Goal: Task Accomplishment & Management: Use online tool/utility

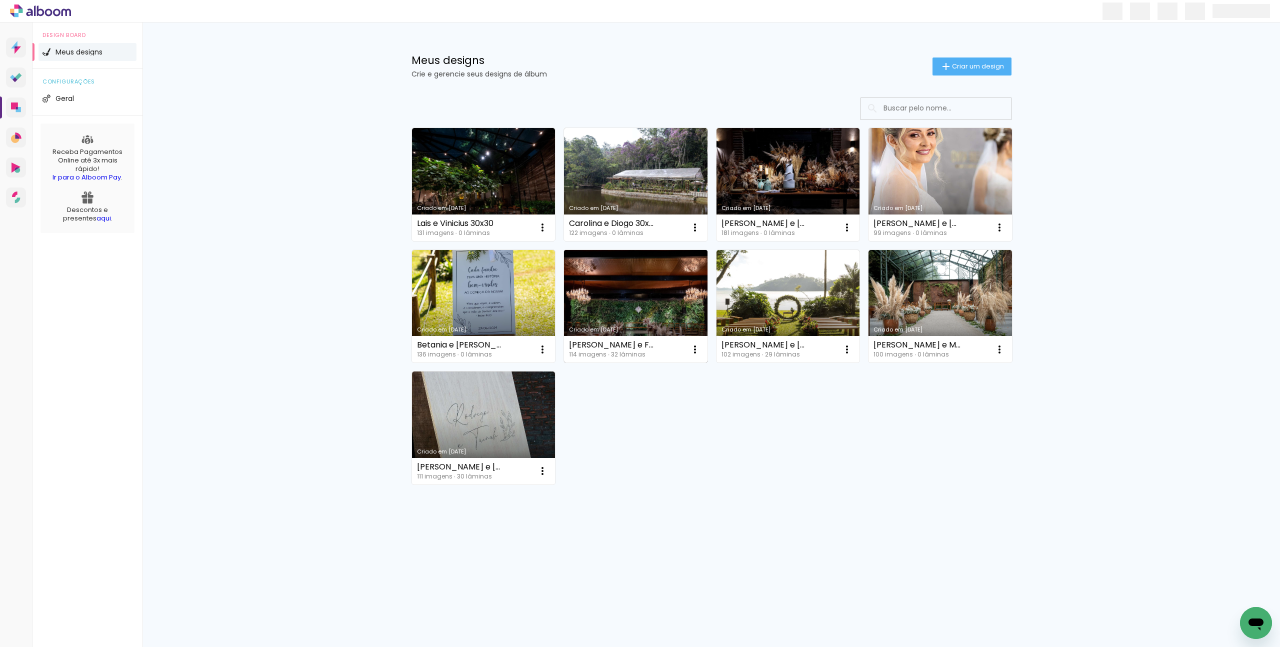
click at [648, 309] on link "Criado em [DATE]" at bounding box center [636, 306] width 144 height 113
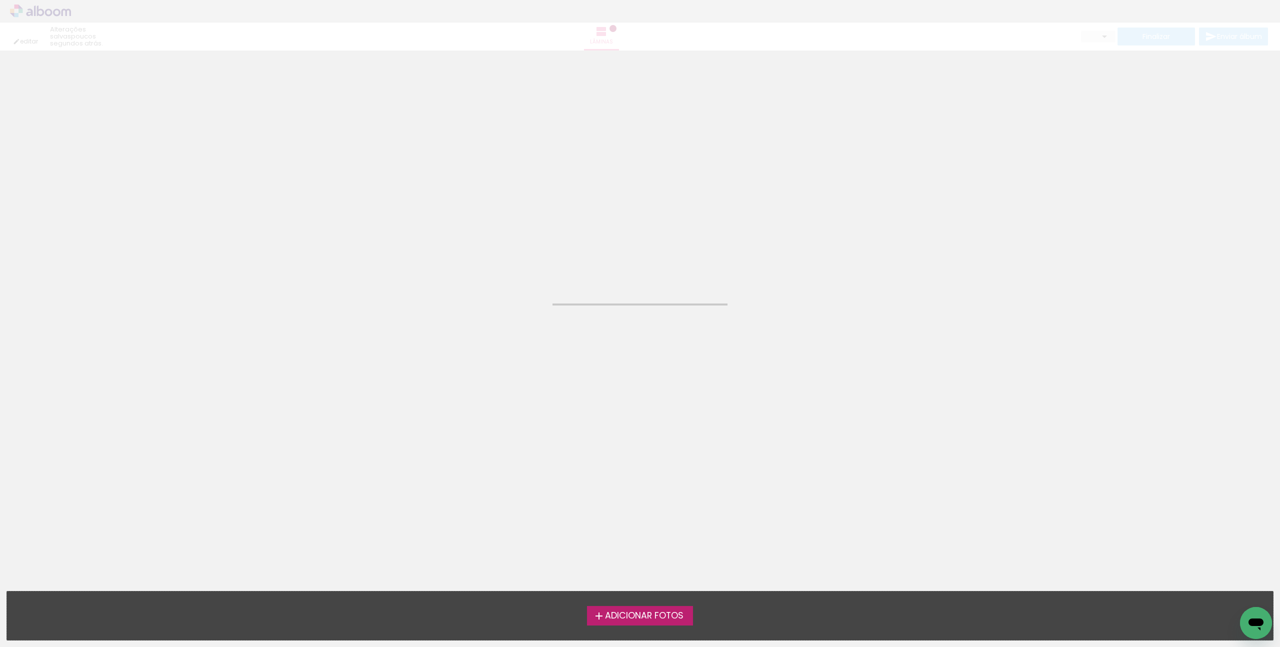
click at [648, 309] on neon-animated-pages "Confirmar Cancelar" at bounding box center [640, 349] width 1280 height 597
